Goal: Task Accomplishment & Management: Use online tool/utility

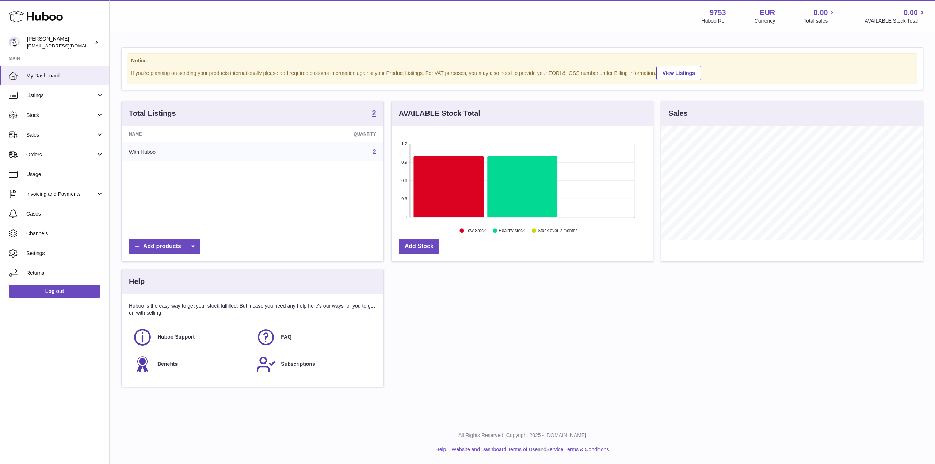
scroll to position [114, 261]
click at [49, 131] on span "Sales" at bounding box center [61, 134] width 70 height 7
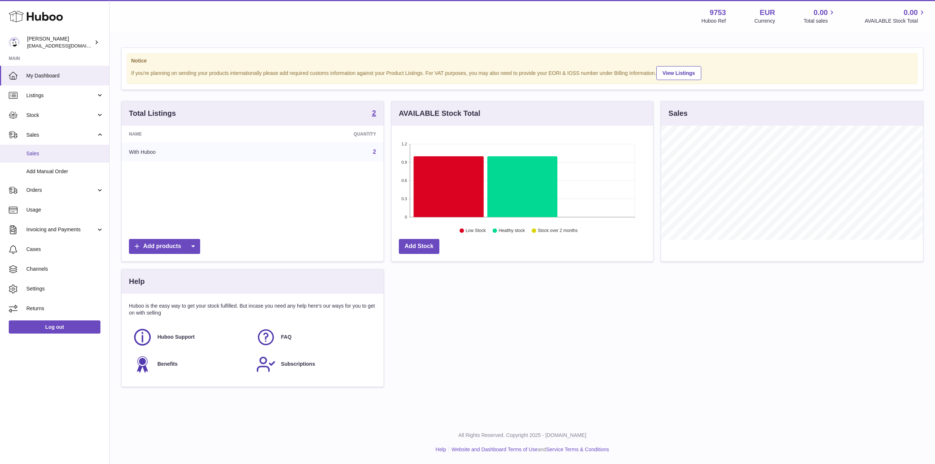
click at [58, 155] on span "Sales" at bounding box center [64, 153] width 77 height 7
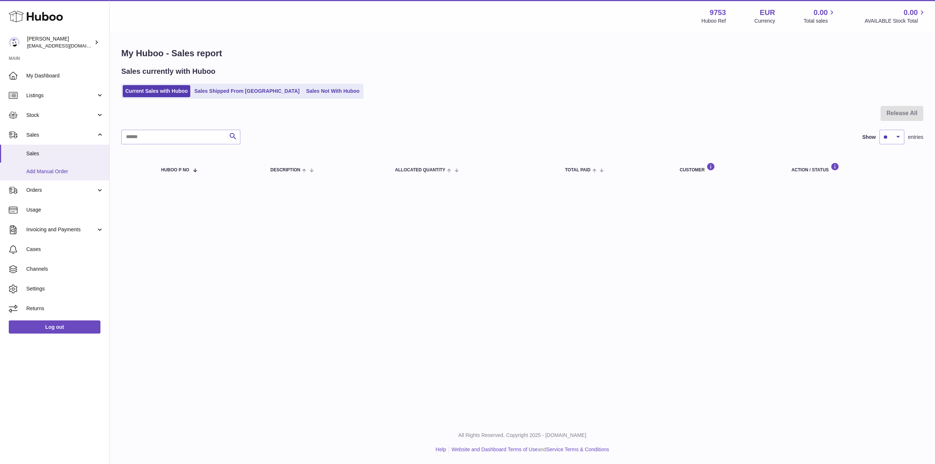
click at [56, 171] on span "Add Manual Order" at bounding box center [64, 171] width 77 height 7
